Goal: Information Seeking & Learning: Learn about a topic

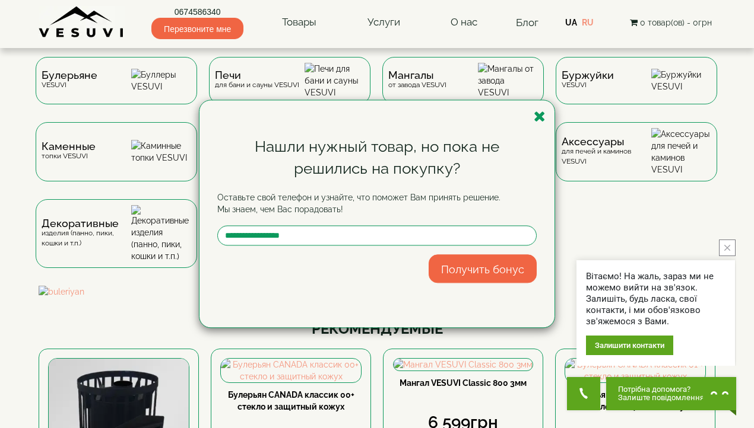
click at [539, 116] on icon "button" at bounding box center [539, 116] width 12 height 15
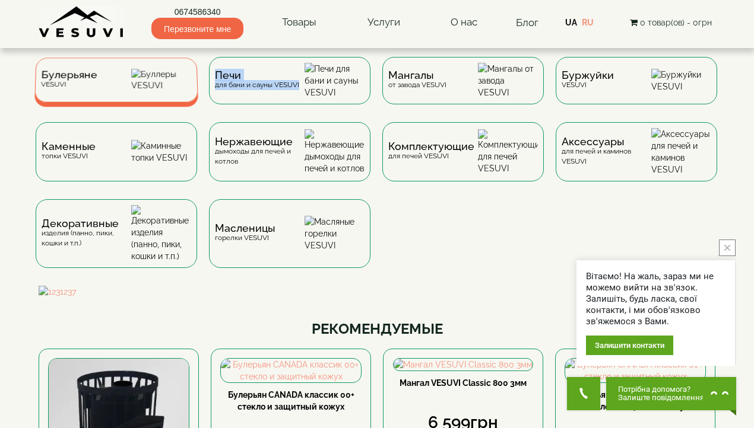
click at [64, 80] on font "Булерьяне" at bounding box center [69, 75] width 56 height 12
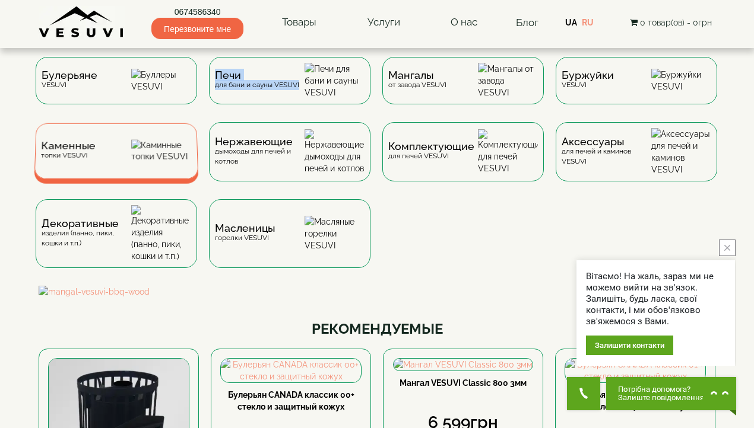
click at [77, 152] on font "Каменные" at bounding box center [68, 146] width 55 height 12
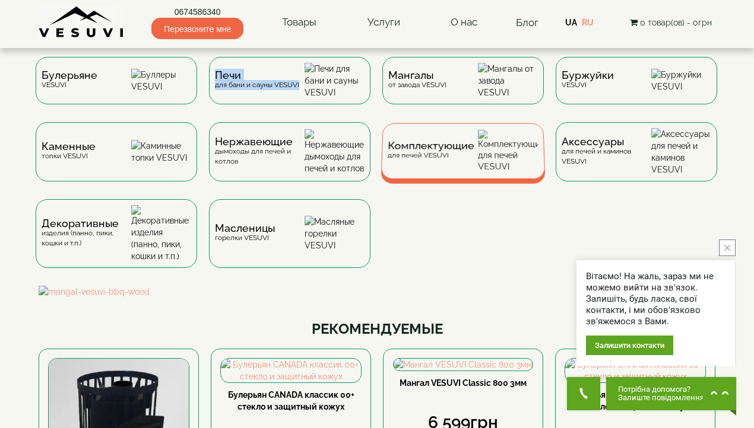
click at [421, 152] on font "Комплектующие" at bounding box center [430, 146] width 87 height 12
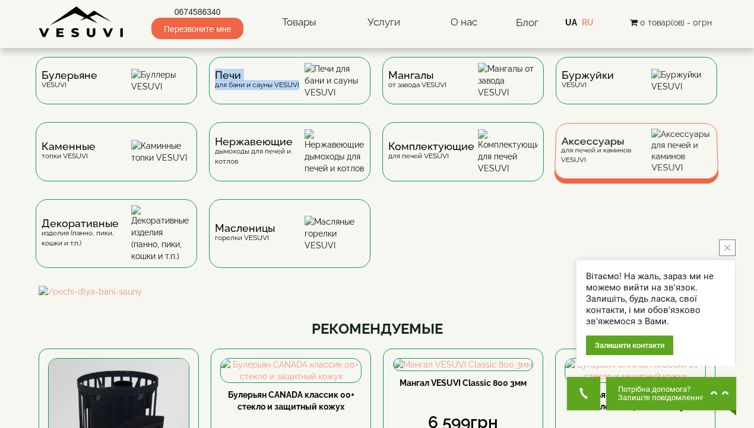
click at [578, 147] on font "Аксессуары" at bounding box center [592, 141] width 63 height 12
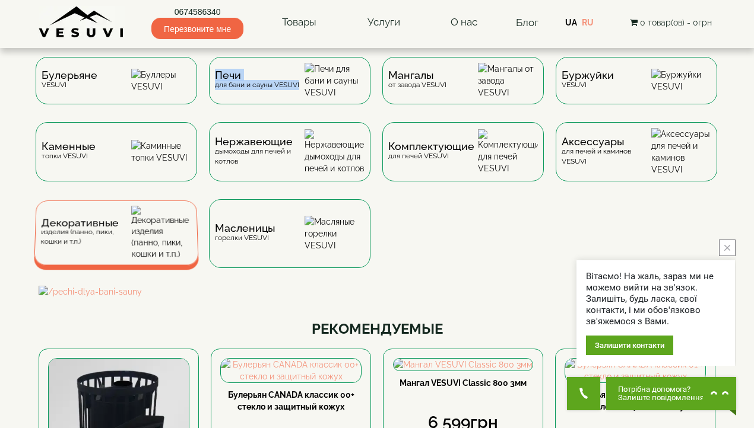
click at [76, 229] on font "Декоративные" at bounding box center [80, 223] width 78 height 12
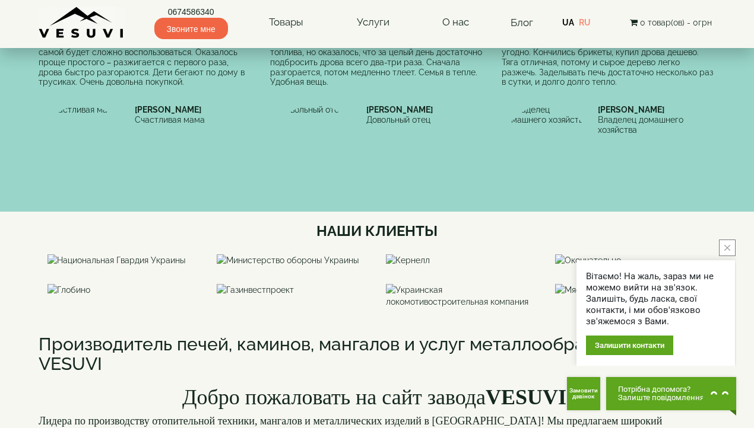
scroll to position [830, 0]
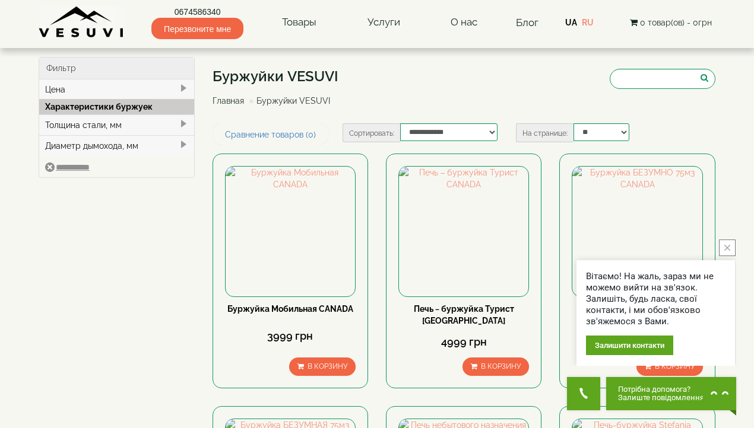
click at [729, 246] on icon "close button" at bounding box center [727, 248] width 6 height 6
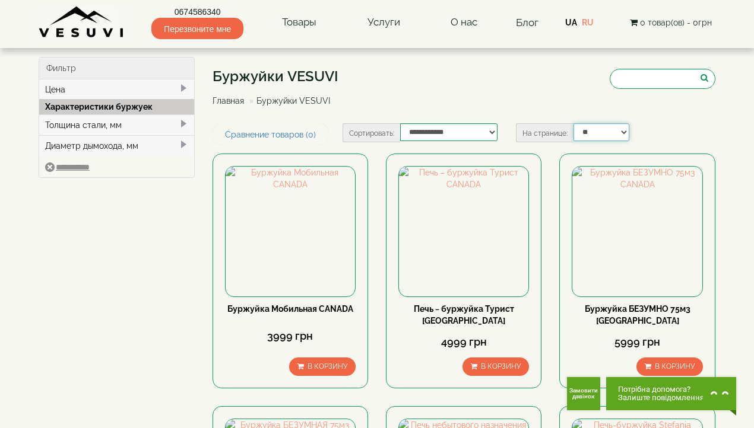
click at [616, 126] on select "** ** ** ** ***" at bounding box center [600, 132] width 55 height 18
select select "**********"
click at [573, 123] on select "** ** ** ** ***" at bounding box center [600, 132] width 55 height 18
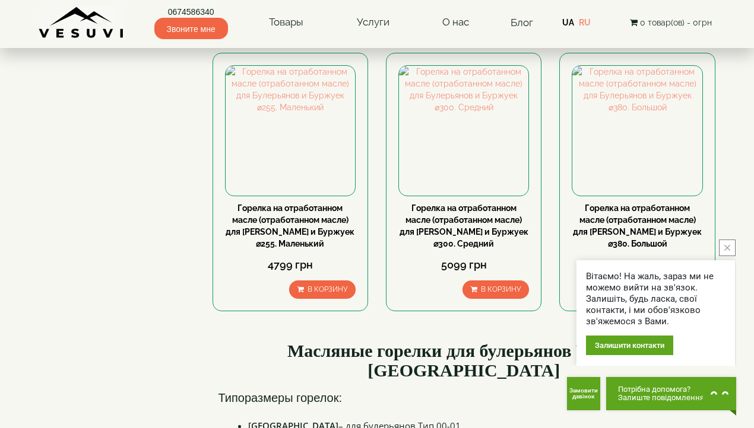
scroll to position [108, 0]
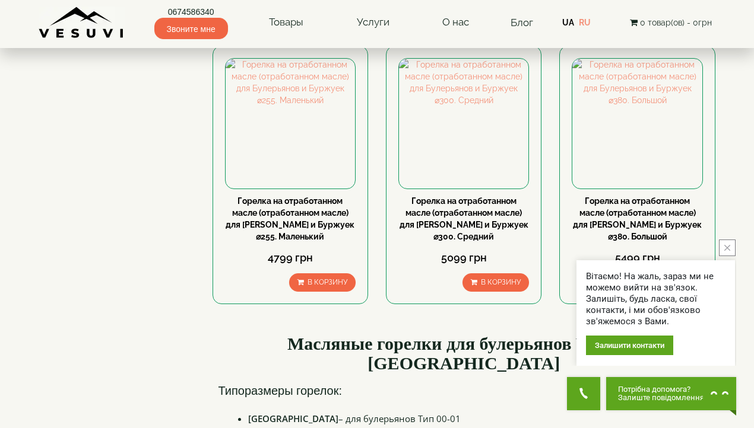
click at [729, 249] on icon "close button" at bounding box center [727, 248] width 6 height 6
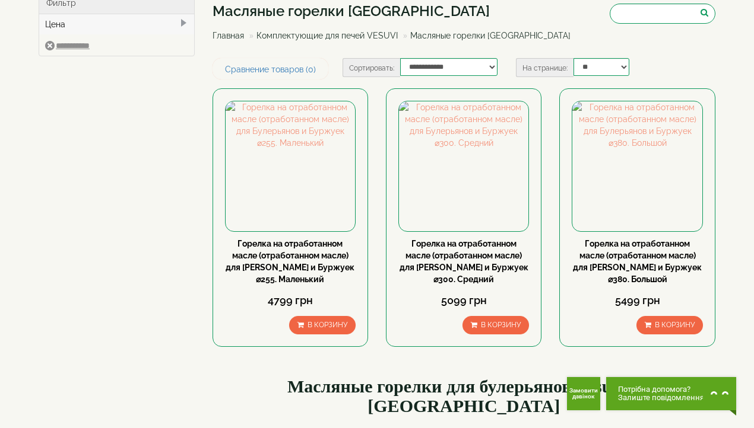
scroll to position [0, 0]
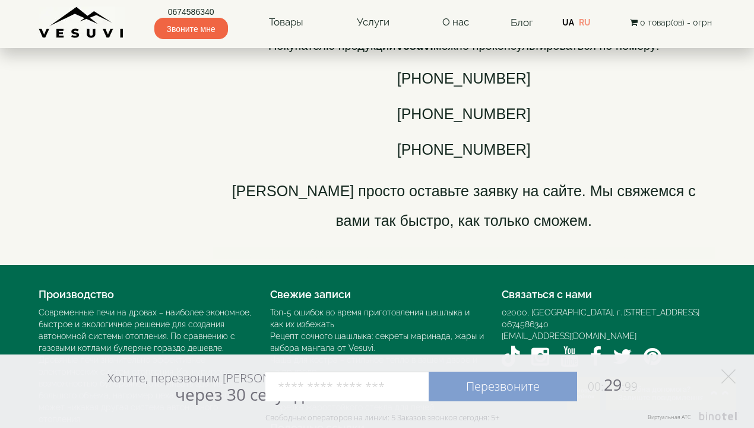
scroll to position [3045, 0]
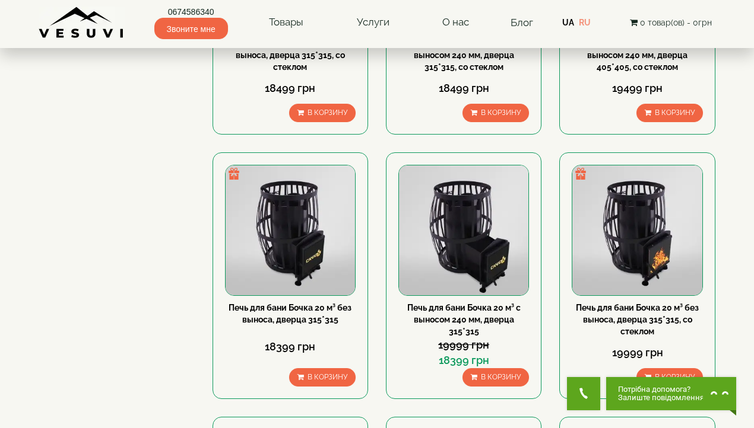
scroll to position [624, 0]
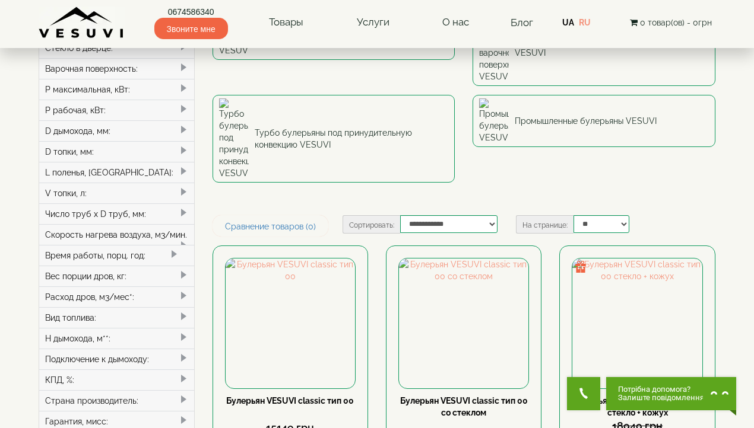
scroll to position [141, 0]
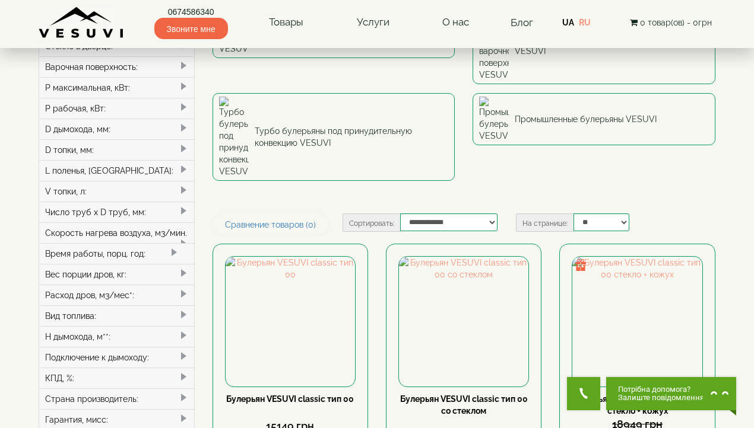
type input "*****"
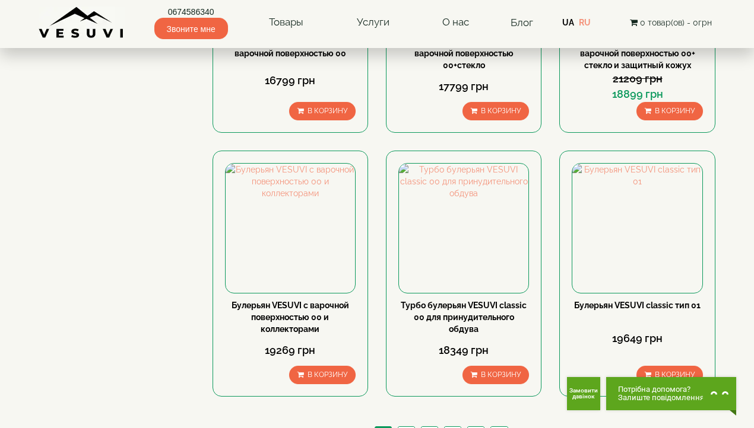
scroll to position [1284, 0]
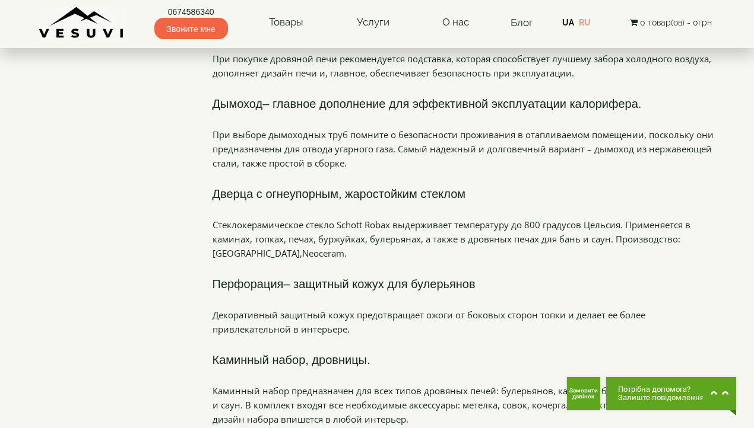
scroll to position [479, 0]
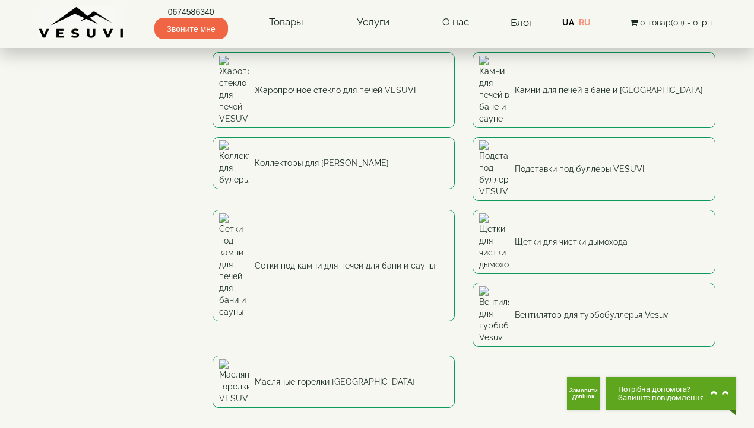
scroll to position [96, 0]
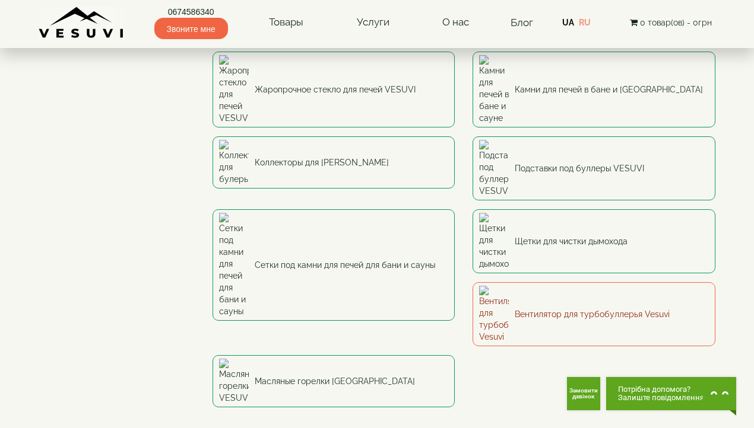
click at [514, 310] on font "Вентилятор для турбобуллерья Vesuvi" at bounding box center [591, 314] width 155 height 9
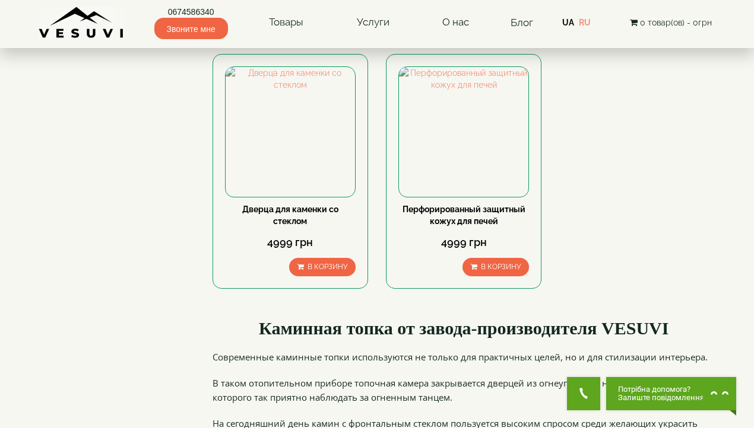
scroll to position [515, 0]
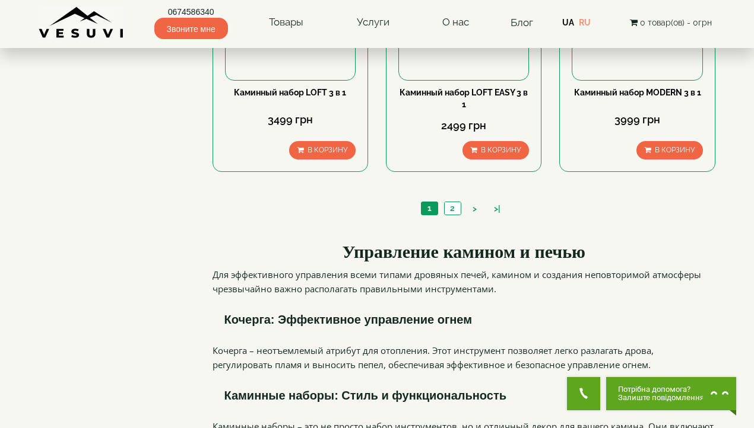
scroll to position [1361, 0]
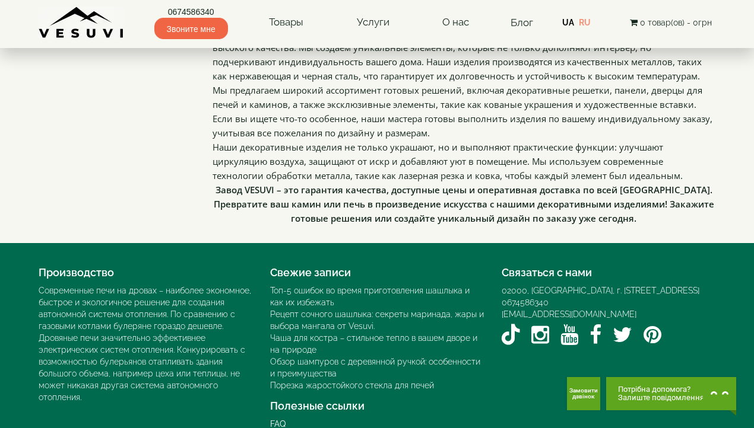
scroll to position [999, 0]
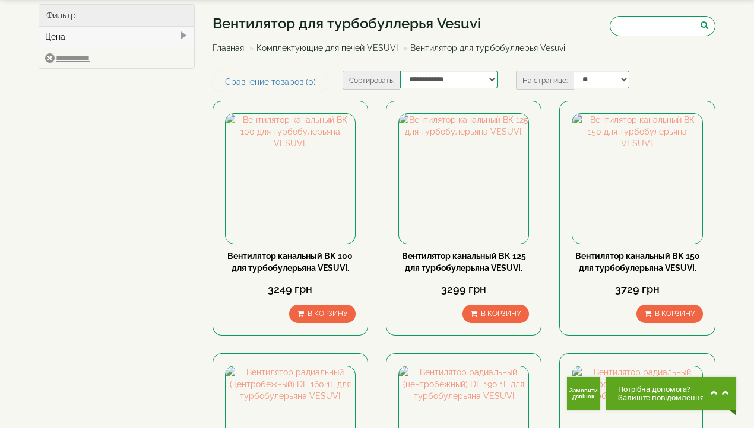
scroll to position [47, 0]
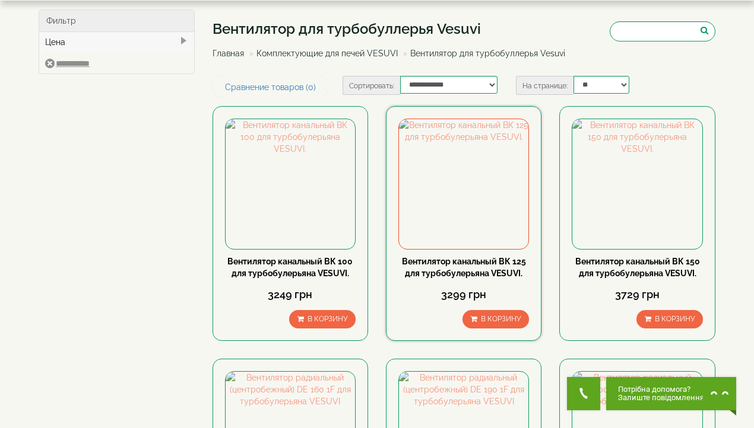
click at [499, 260] on font "Вентилятор канальный ВК 125 для турбобулерьяна VESUVI." at bounding box center [464, 267] width 124 height 21
